Goal: Entertainment & Leisure: Consume media (video, audio)

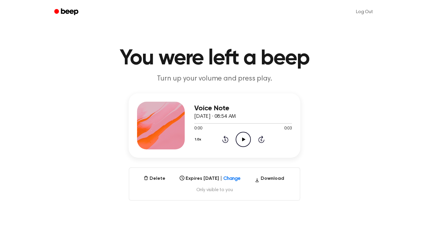
click at [245, 143] on icon "Play Audio" at bounding box center [243, 139] width 15 height 15
click at [248, 139] on icon "Play Audio" at bounding box center [243, 139] width 15 height 15
click at [243, 138] on icon at bounding box center [243, 139] width 3 height 4
click at [246, 139] on icon "Play Audio" at bounding box center [243, 139] width 15 height 15
click at [264, 124] on div at bounding box center [243, 123] width 98 height 5
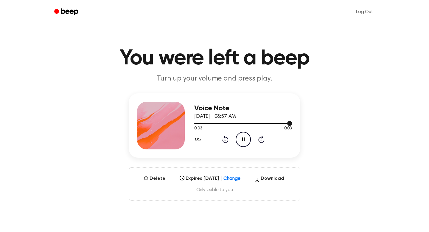
click at [264, 124] on div at bounding box center [243, 123] width 98 height 5
click at [263, 124] on div at bounding box center [243, 123] width 98 height 5
